Goal: Task Accomplishment & Management: Manage account settings

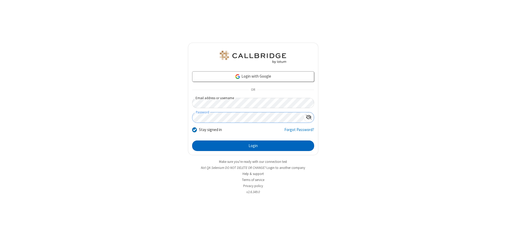
click at [253, 146] on button "Login" at bounding box center [253, 146] width 122 height 11
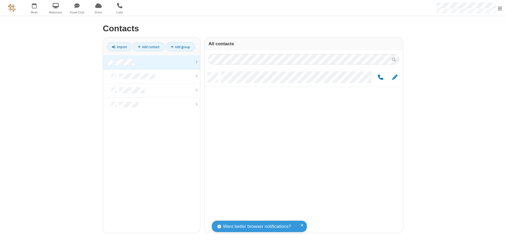
scroll to position [161, 194]
click at [151, 62] on link at bounding box center [151, 62] width 97 height 14
click at [394, 77] on span "Edit" at bounding box center [394, 77] width 5 height 7
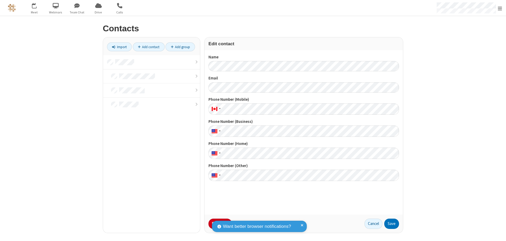
click at [0, 0] on button "No Thanks" at bounding box center [0, 0] width 0 height 0
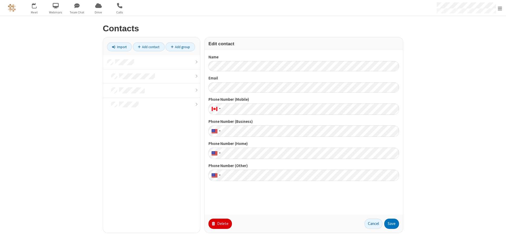
click at [219, 224] on button "Delete" at bounding box center [219, 224] width 23 height 11
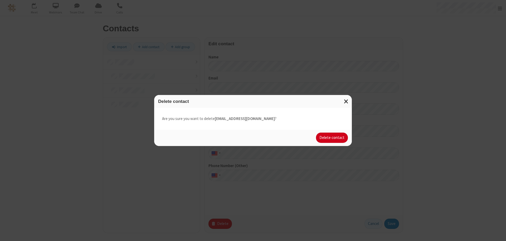
click at [332, 138] on button "Delete contact" at bounding box center [332, 138] width 32 height 11
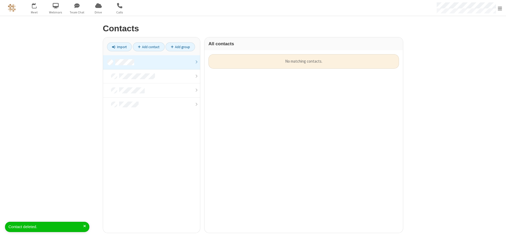
scroll to position [179, 194]
